Goal: Task Accomplishment & Management: Manage account settings

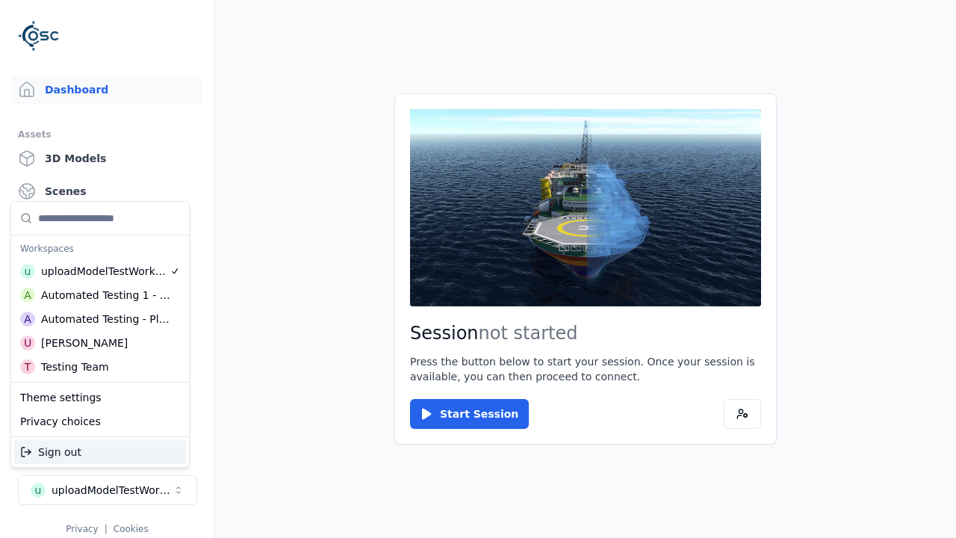
click at [100, 319] on div "Automated Testing - Playwright" at bounding box center [105, 318] width 129 height 15
click at [478, 269] on html "Support Dashboard Assets 3D Models Scenes Datasets Recordings Support Documenta…" at bounding box center [478, 269] width 956 height 538
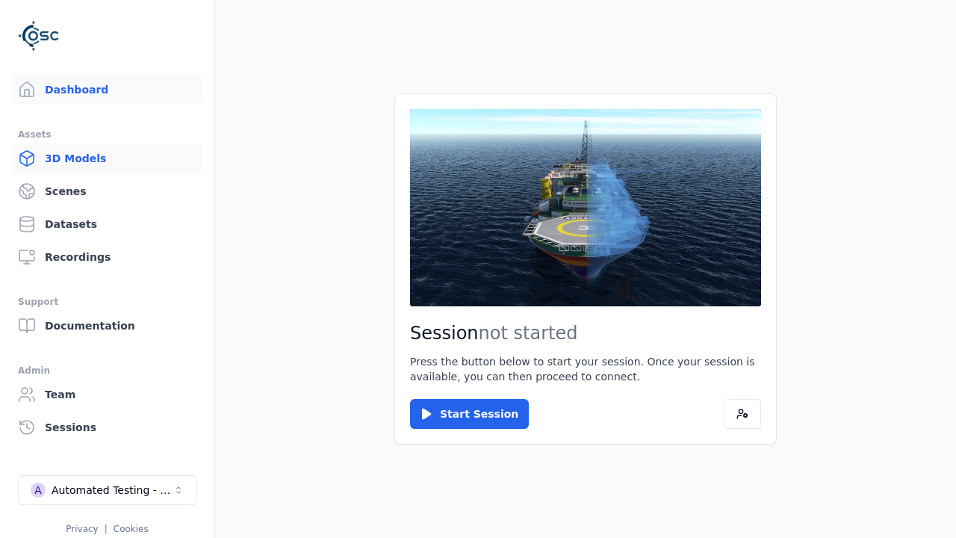
click at [107, 158] on link "3D Models" at bounding box center [107, 158] width 190 height 30
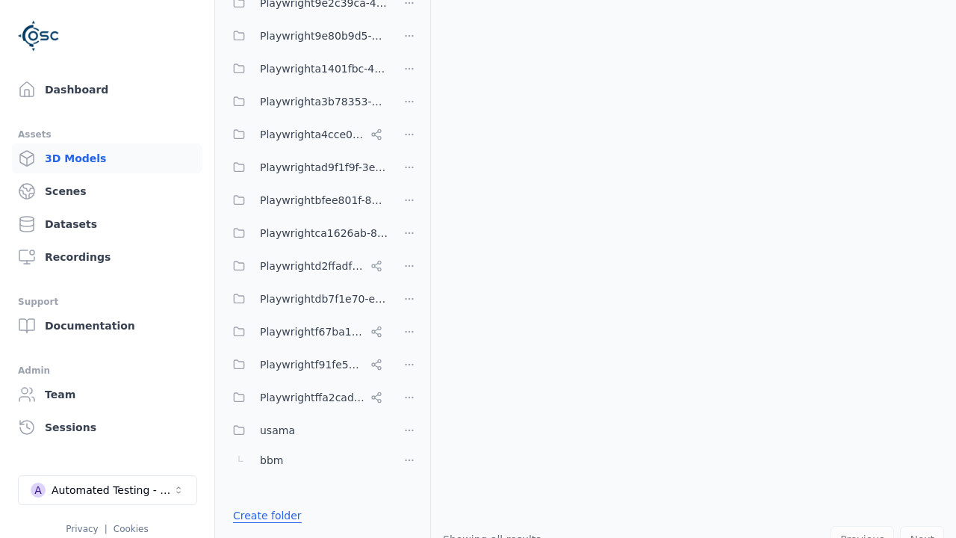
click at [262, 515] on link "Create folder" at bounding box center [267, 515] width 69 height 15
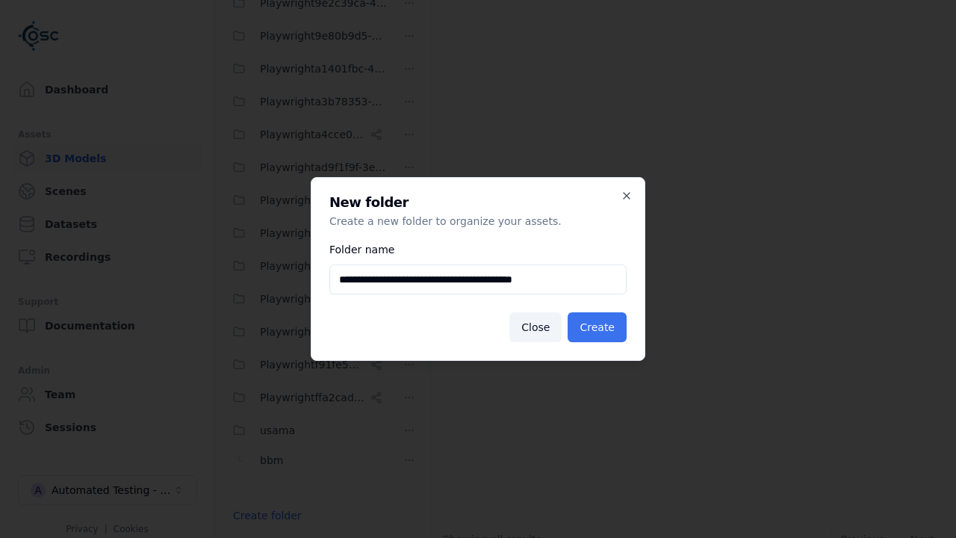
type input "**********"
click at [600, 327] on button "Create" at bounding box center [597, 327] width 59 height 30
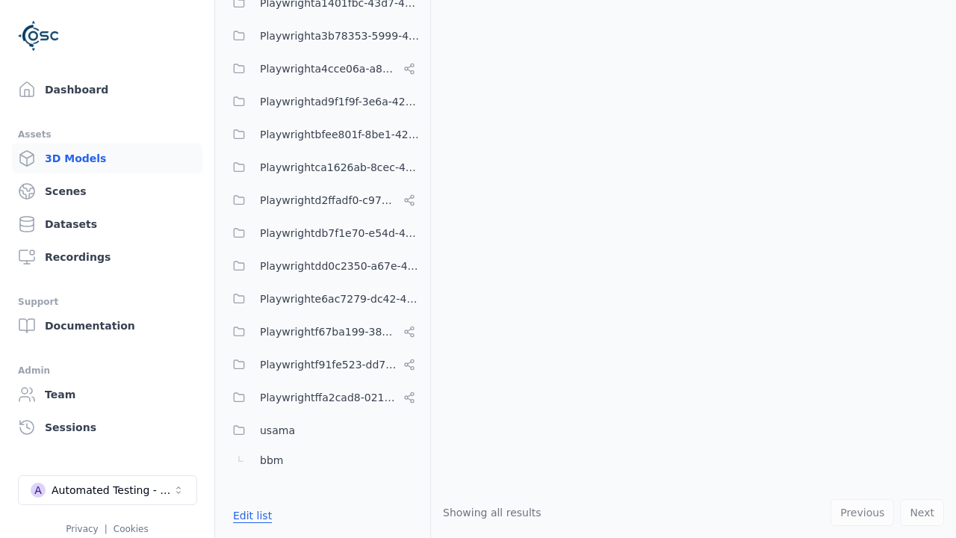
click at [249, 515] on button "Edit list" at bounding box center [252, 515] width 57 height 27
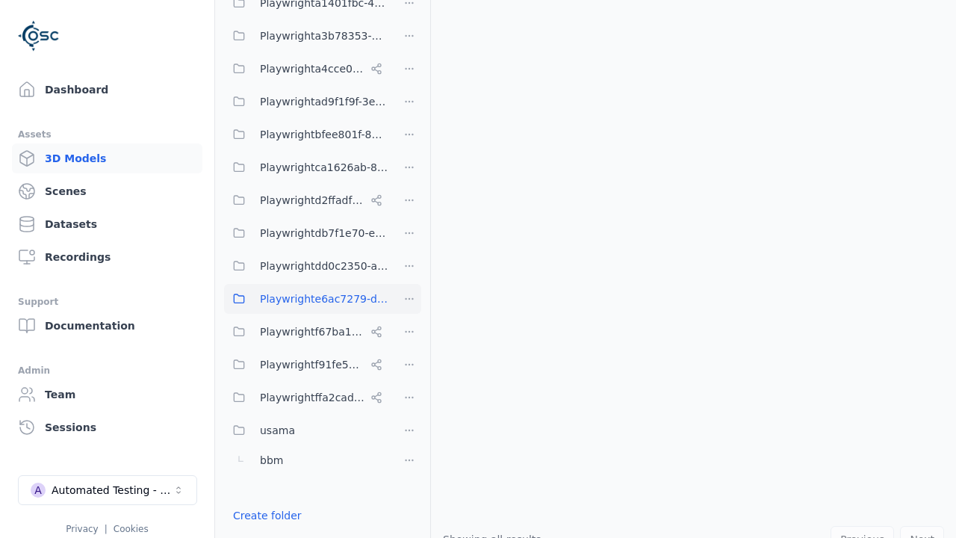
click at [409, 299] on html "Support Dashboard Assets 3D Models Scenes Datasets Recordings Support Documenta…" at bounding box center [478, 269] width 956 height 538
click at [409, 353] on div "Rename" at bounding box center [415, 353] width 100 height 24
